Goal: Task Accomplishment & Management: Manage account settings

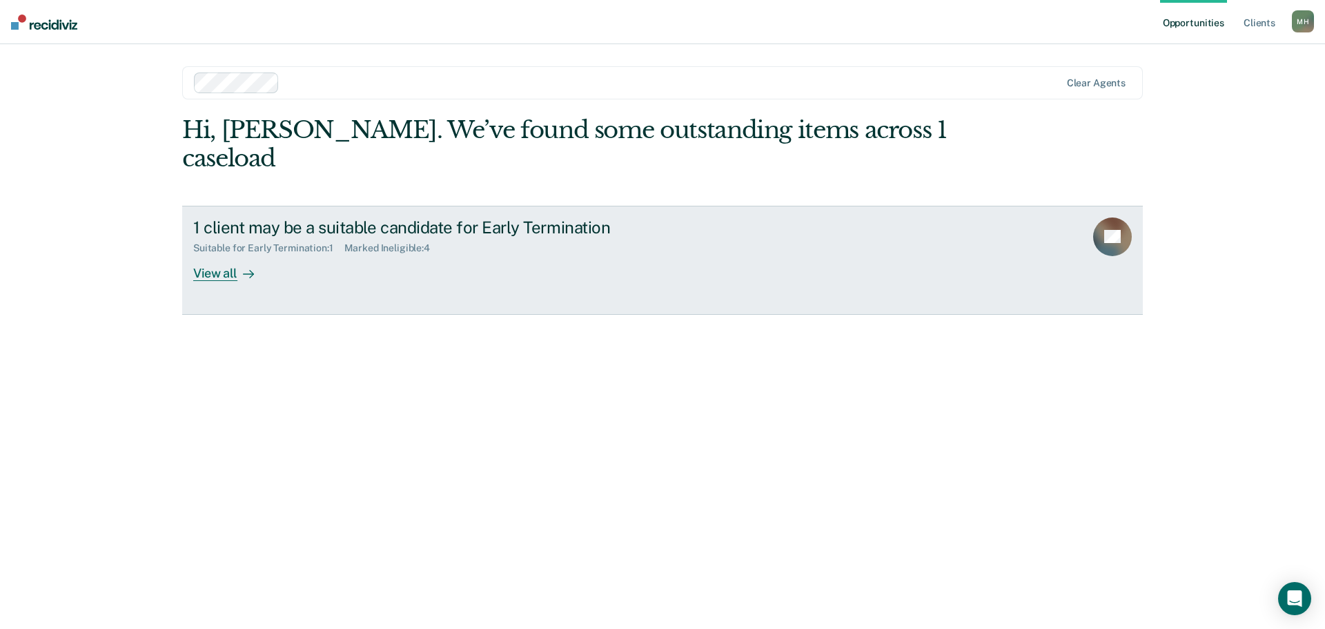
click at [217, 254] on div "View all" at bounding box center [231, 267] width 77 height 27
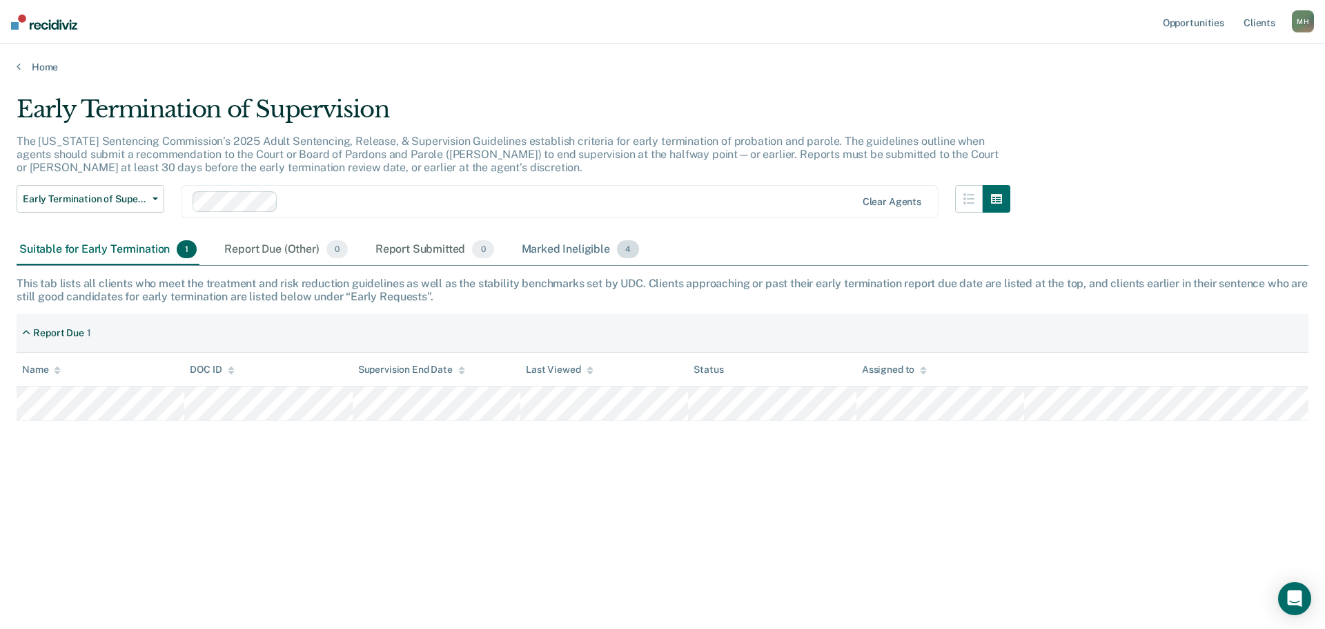
click at [576, 254] on div "Marked Ineligible 4" at bounding box center [581, 250] width 124 height 30
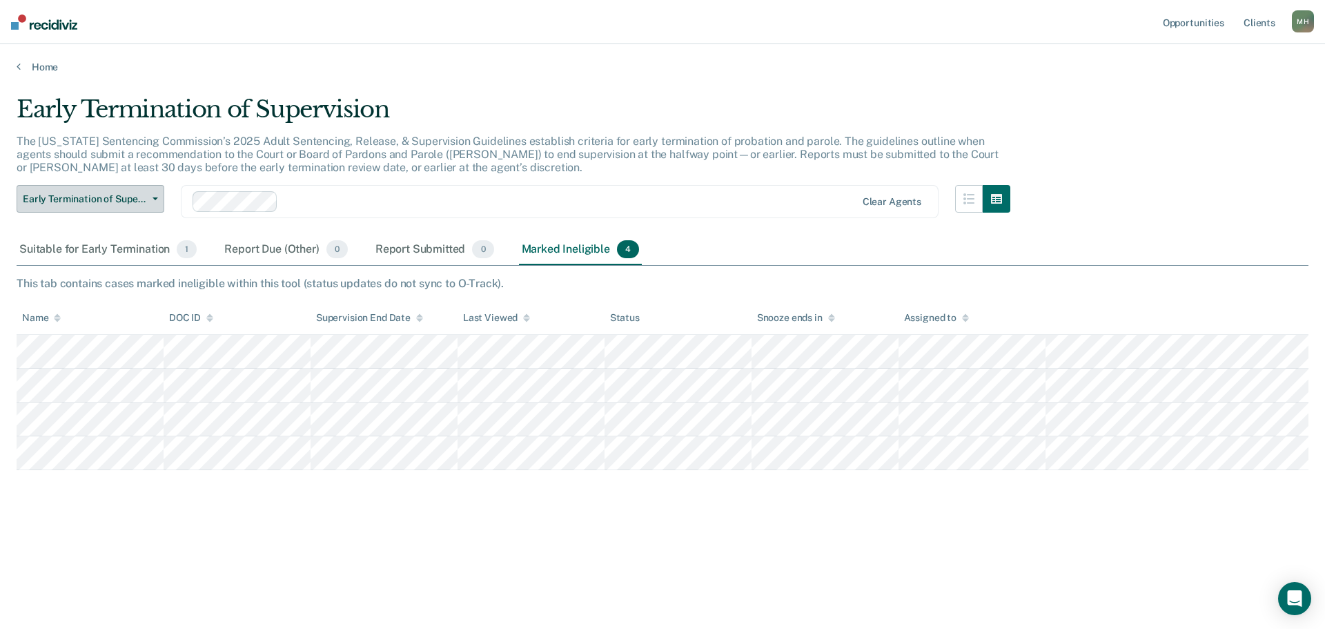
click at [156, 204] on button "Early Termination of Supervision" at bounding box center [91, 199] width 148 height 28
click at [139, 253] on div "Suitable for Early Termination 1" at bounding box center [108, 250] width 183 height 30
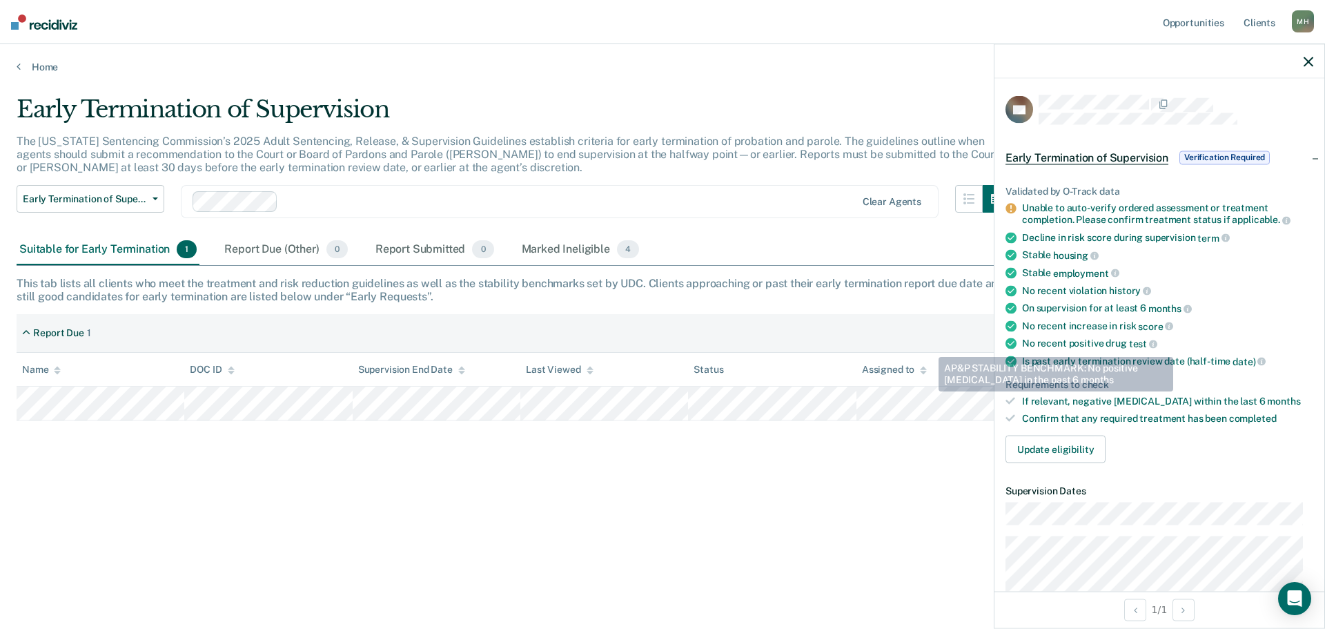
scroll to position [69, 0]
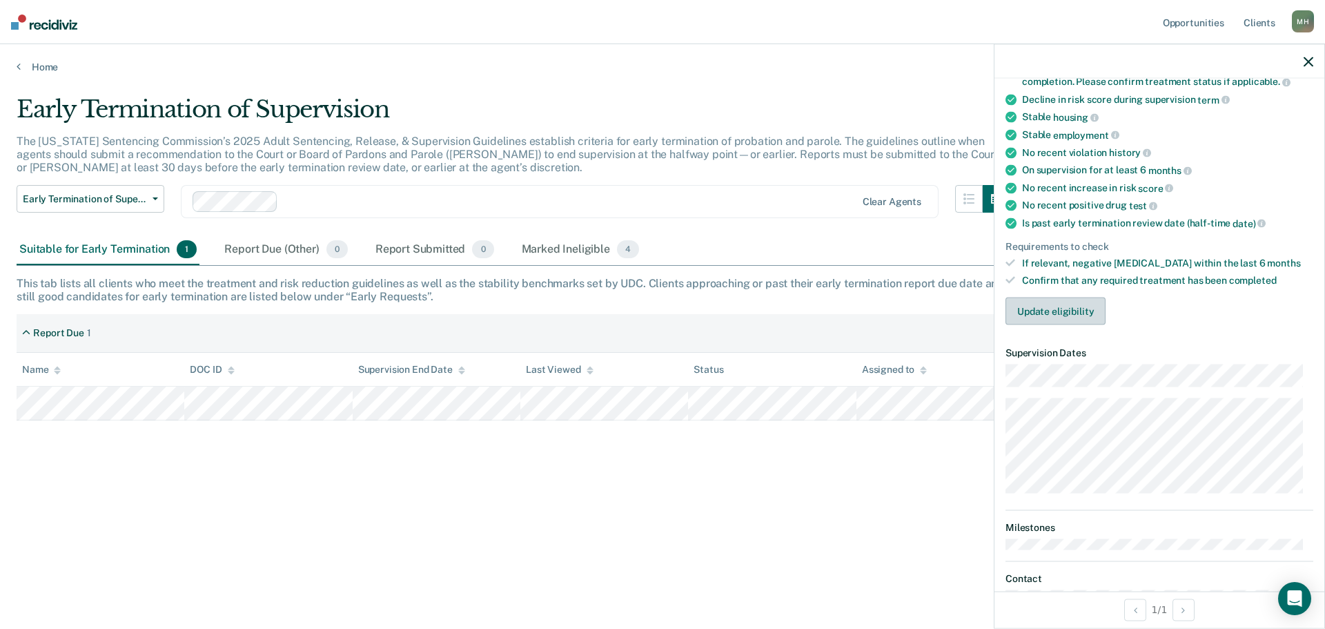
click at [1041, 315] on button "Update eligibility" at bounding box center [1055, 311] width 100 height 28
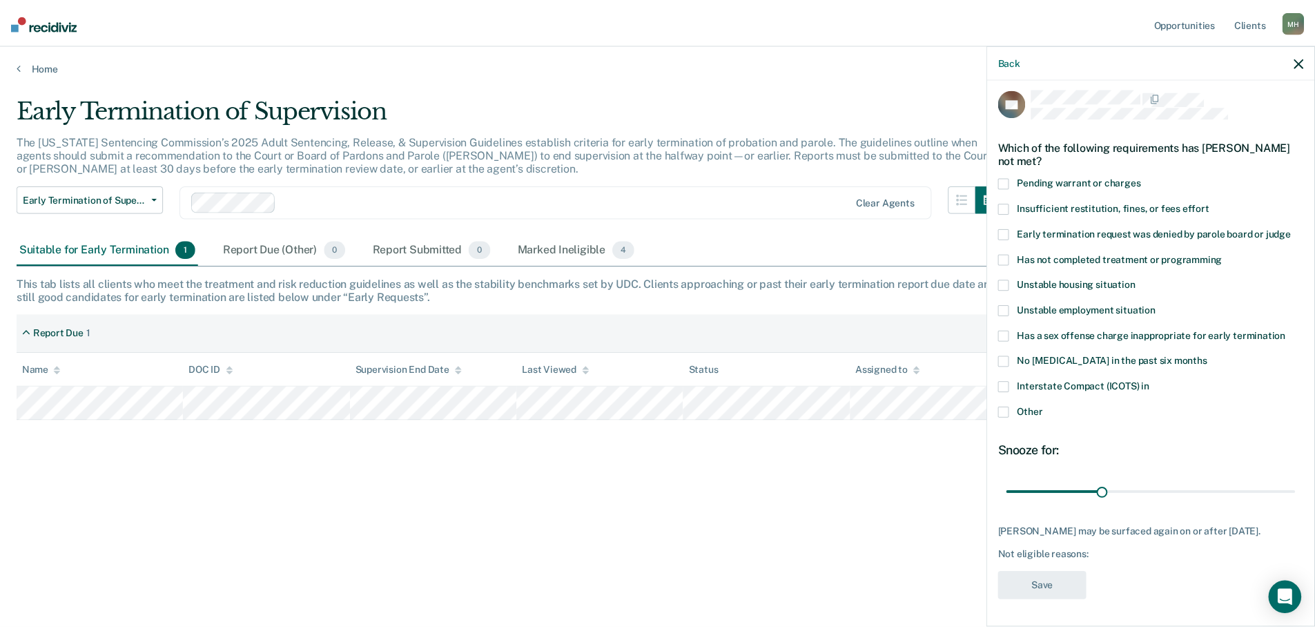
scroll to position [17, 0]
click at [1051, 253] on span "Has not completed treatment or programming" at bounding box center [1128, 258] width 206 height 11
click at [1231, 253] on input "Has not completed treatment or programming" at bounding box center [1231, 253] width 0 height 0
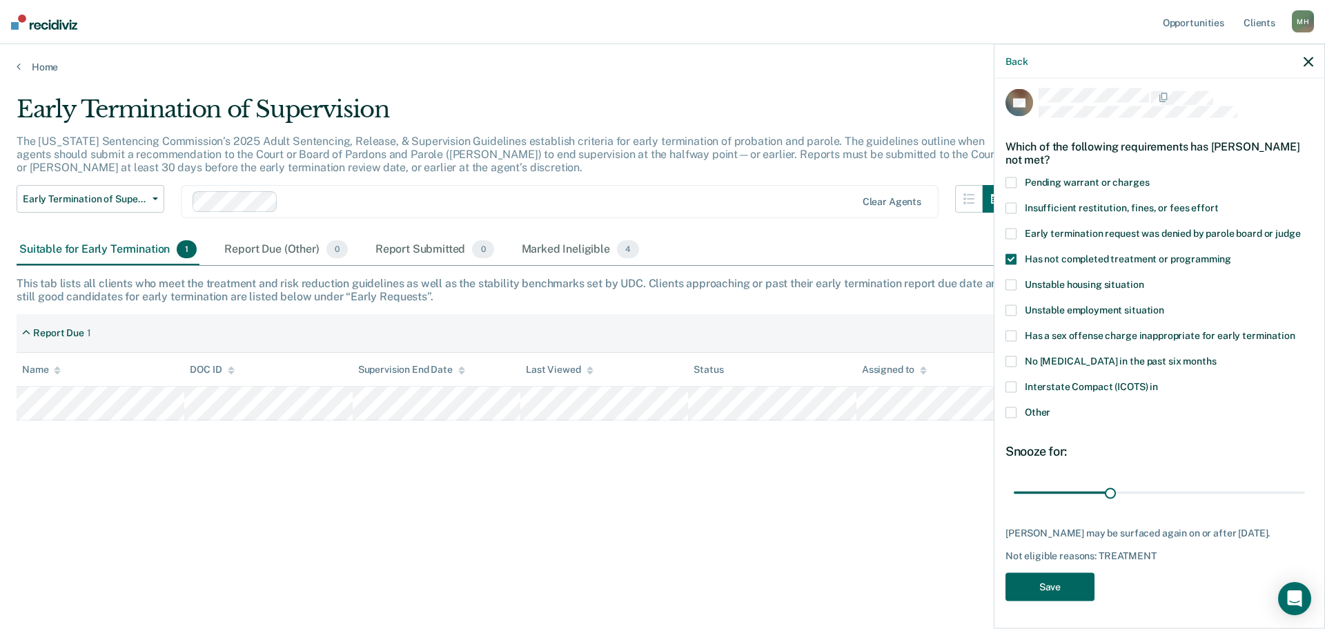
click at [1045, 594] on button "Save" at bounding box center [1049, 586] width 89 height 28
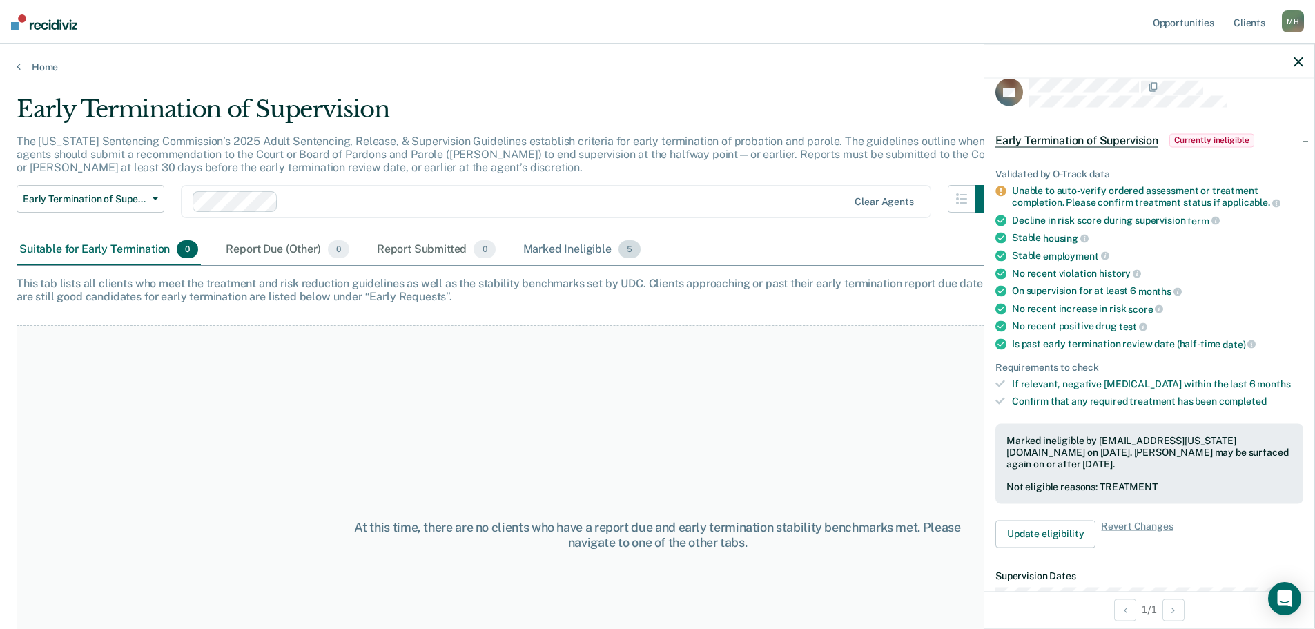
click at [590, 248] on div "Marked Ineligible 5" at bounding box center [582, 250] width 124 height 30
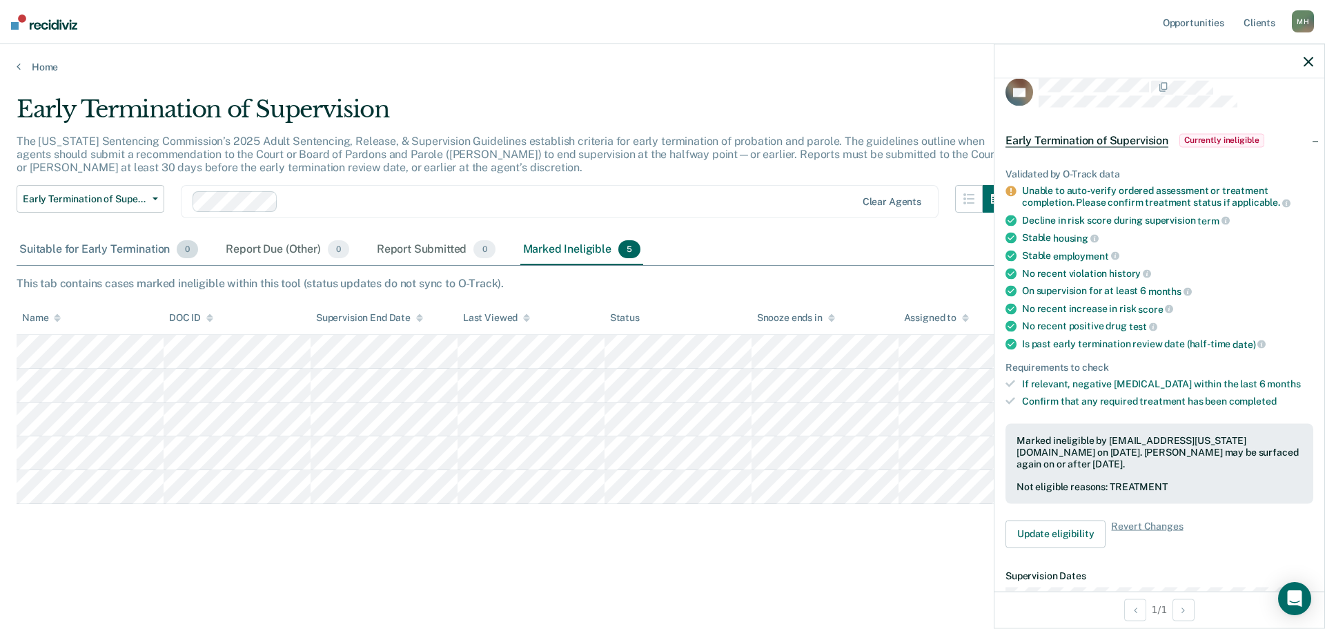
click at [174, 251] on div "Suitable for Early Termination 0" at bounding box center [109, 250] width 184 height 30
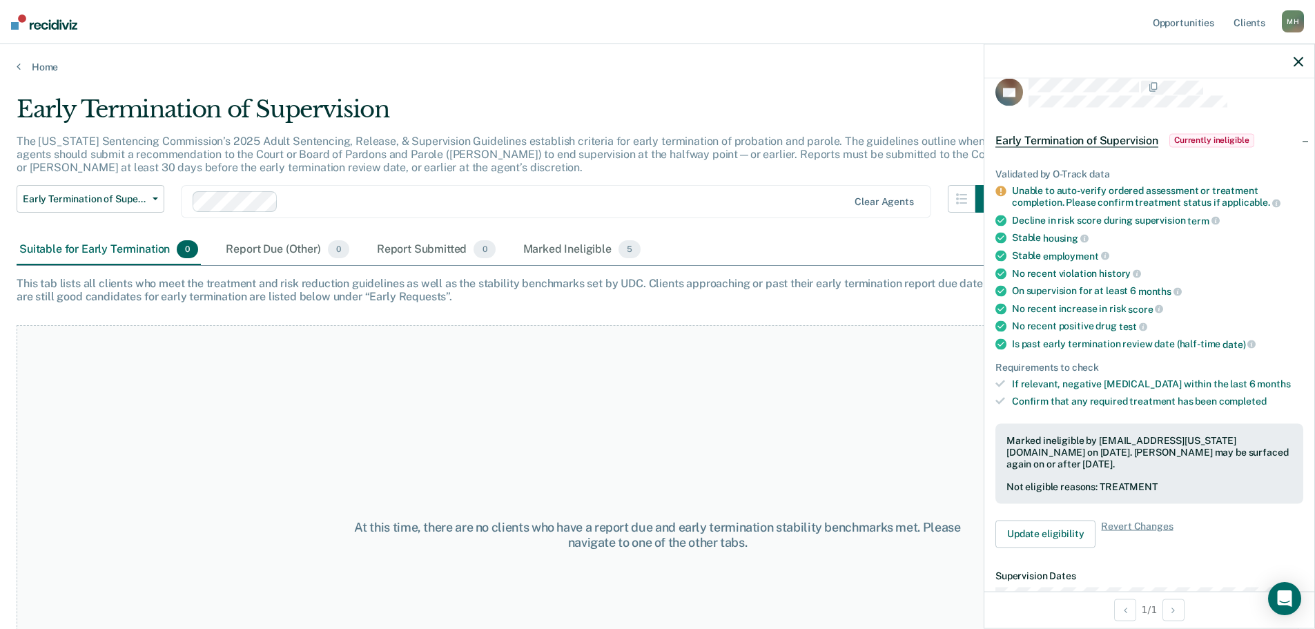
click at [1295, 60] on icon "button" at bounding box center [1298, 62] width 10 height 10
